Goal: Navigation & Orientation: Find specific page/section

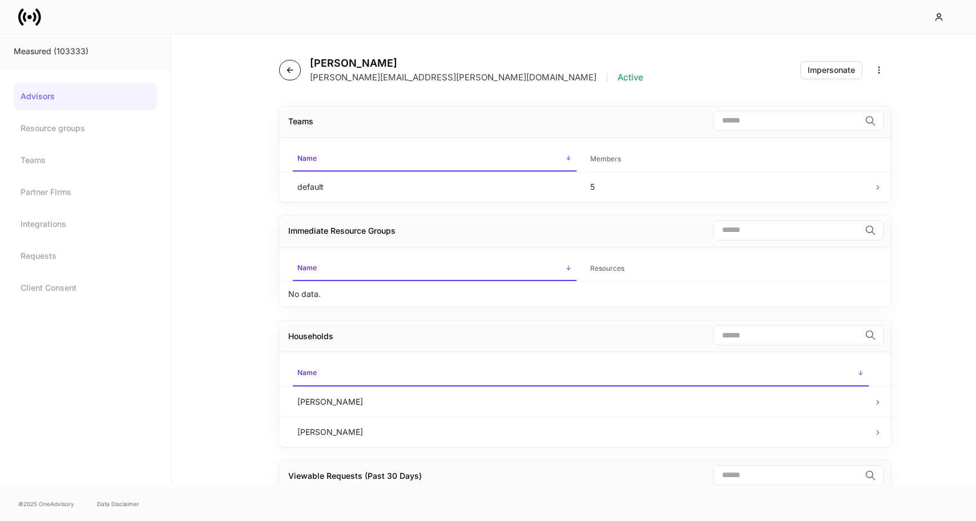
click at [294, 75] on button "button" at bounding box center [290, 70] width 22 height 21
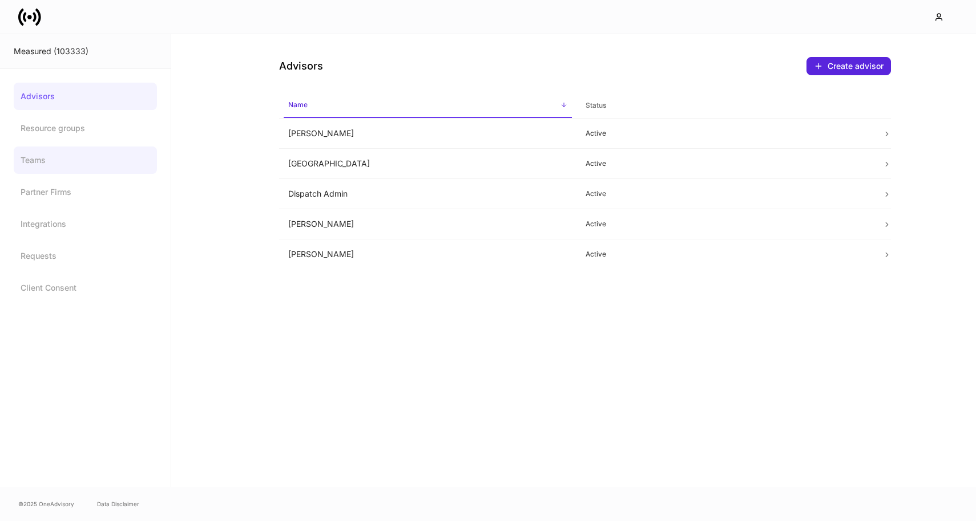
click at [64, 163] on link "Teams" at bounding box center [85, 160] width 143 height 27
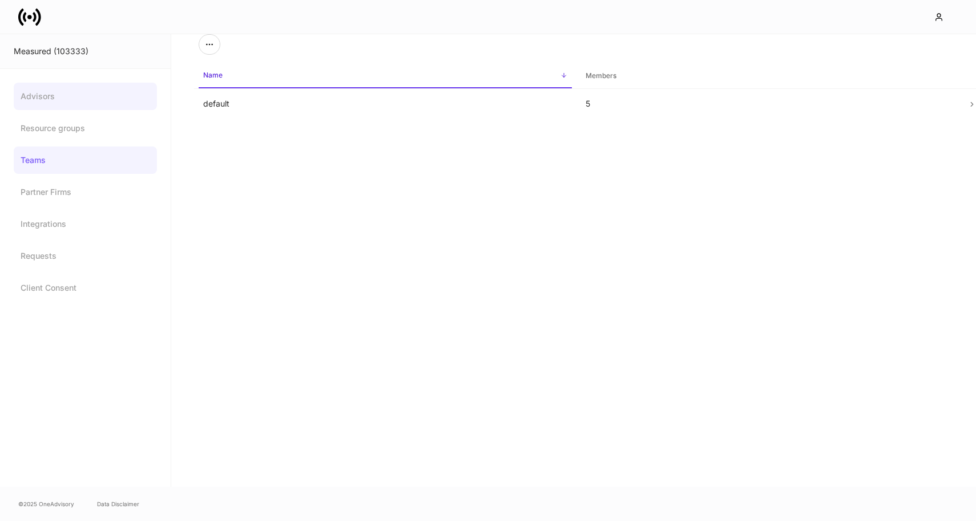
click at [108, 104] on link "Advisors" at bounding box center [85, 96] width 143 height 27
